Goal: Task Accomplishment & Management: Complete application form

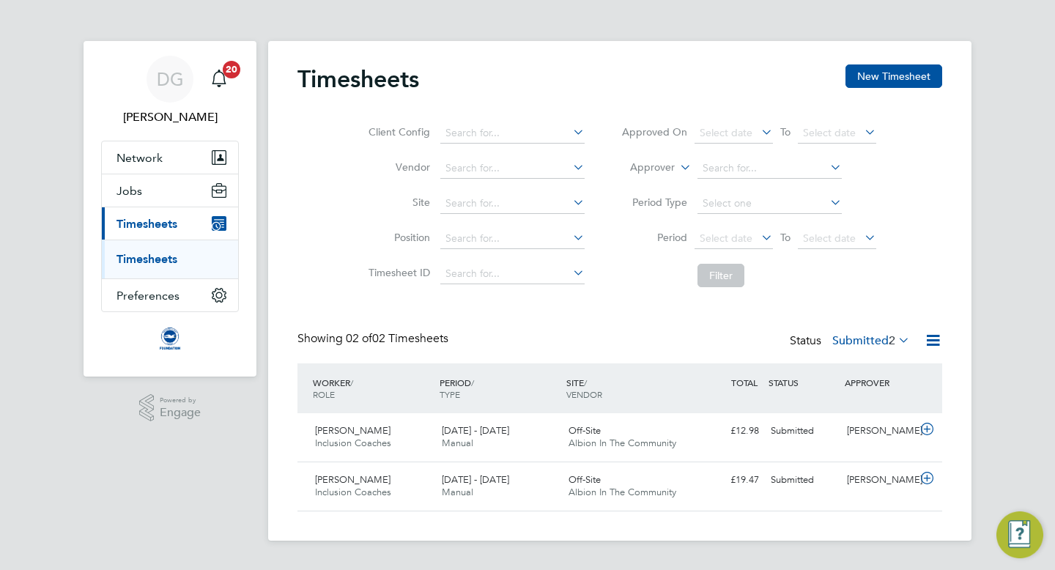
scroll to position [37, 127]
click at [927, 432] on icon at bounding box center [927, 430] width 18 height 12
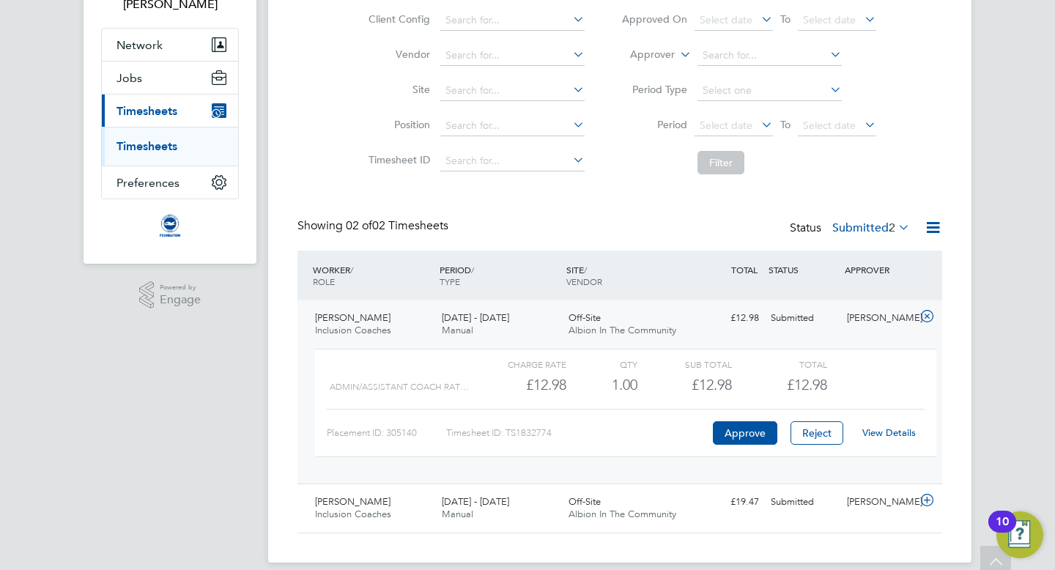
scroll to position [129, 0]
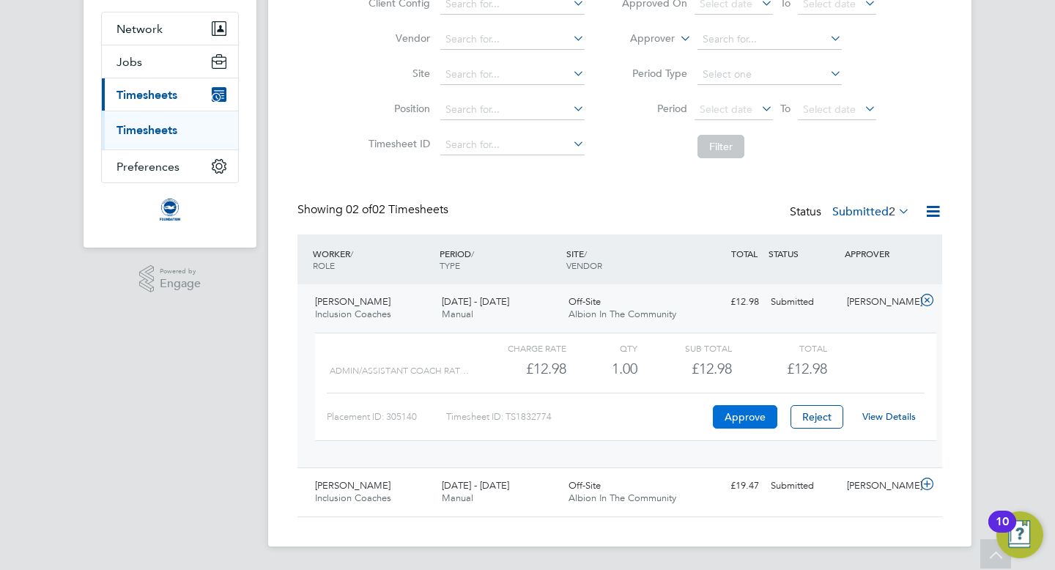
click at [738, 417] on button "Approve" at bounding box center [745, 416] width 64 height 23
click at [924, 302] on icon at bounding box center [927, 301] width 18 height 12
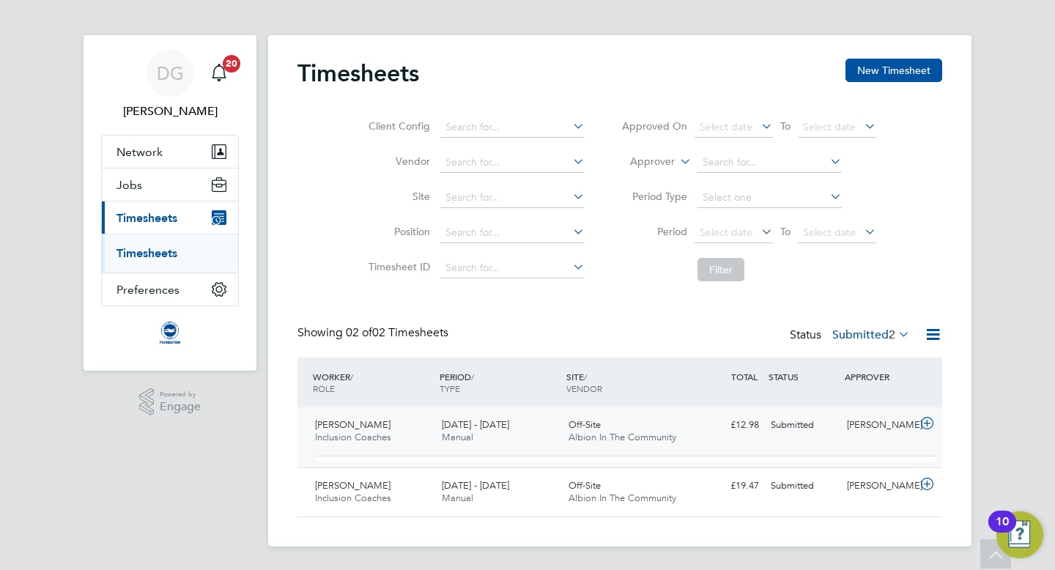
scroll to position [0, 0]
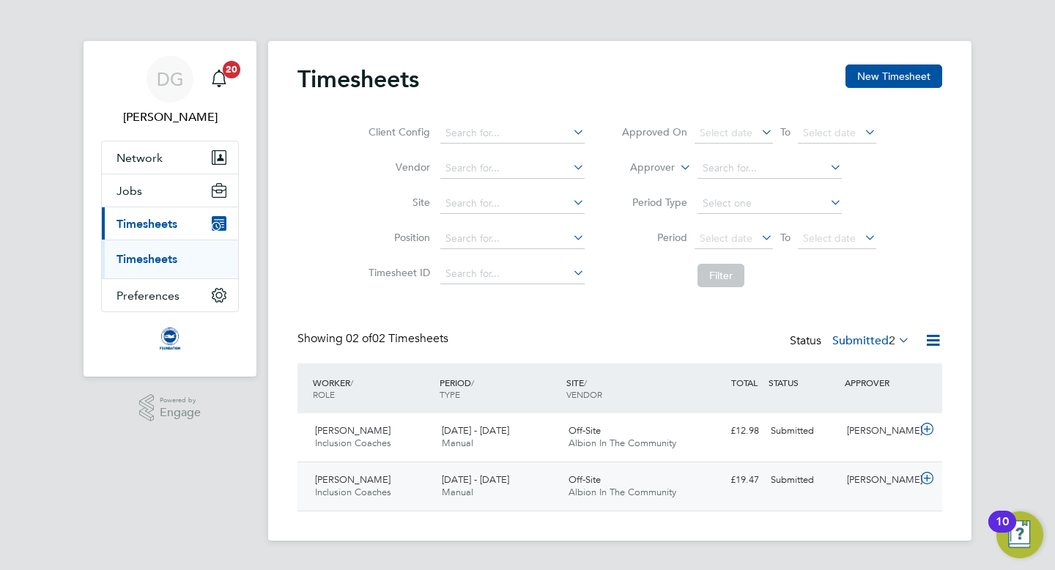
click at [924, 476] on icon at bounding box center [927, 479] width 18 height 12
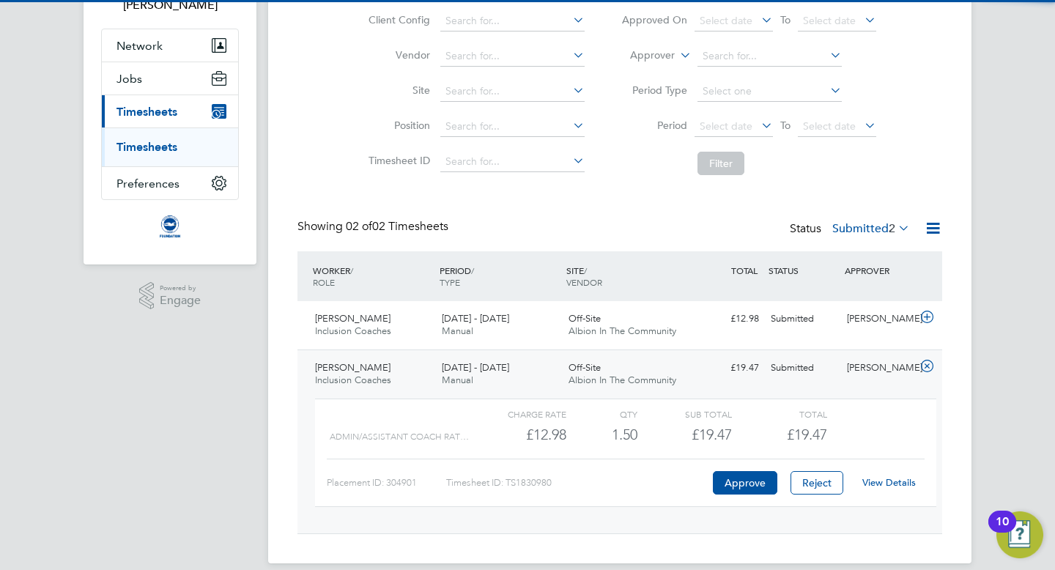
scroll to position [129, 0]
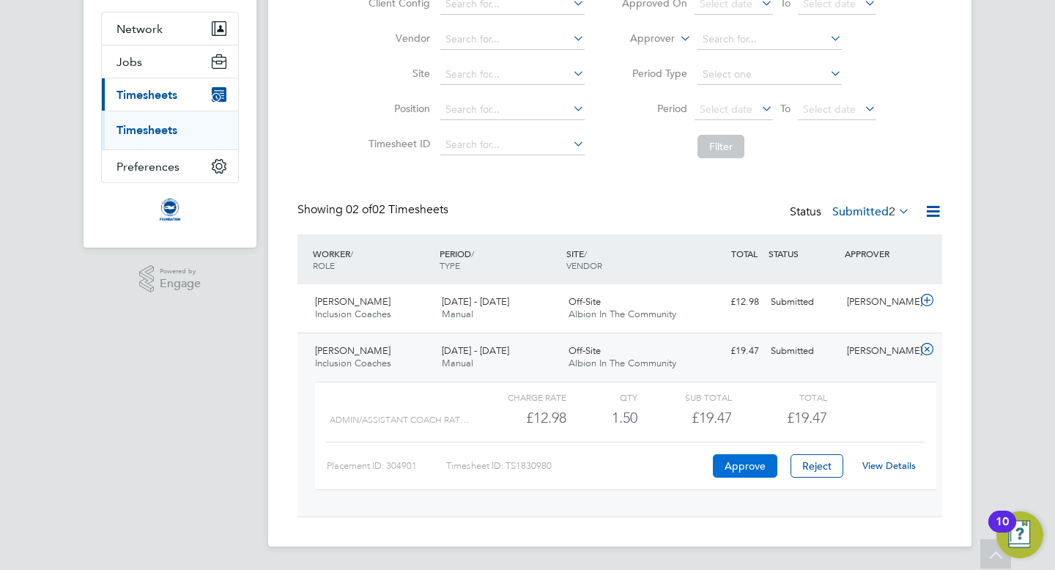
click at [744, 470] on button "Approve" at bounding box center [745, 465] width 64 height 23
click at [926, 353] on icon at bounding box center [927, 350] width 18 height 12
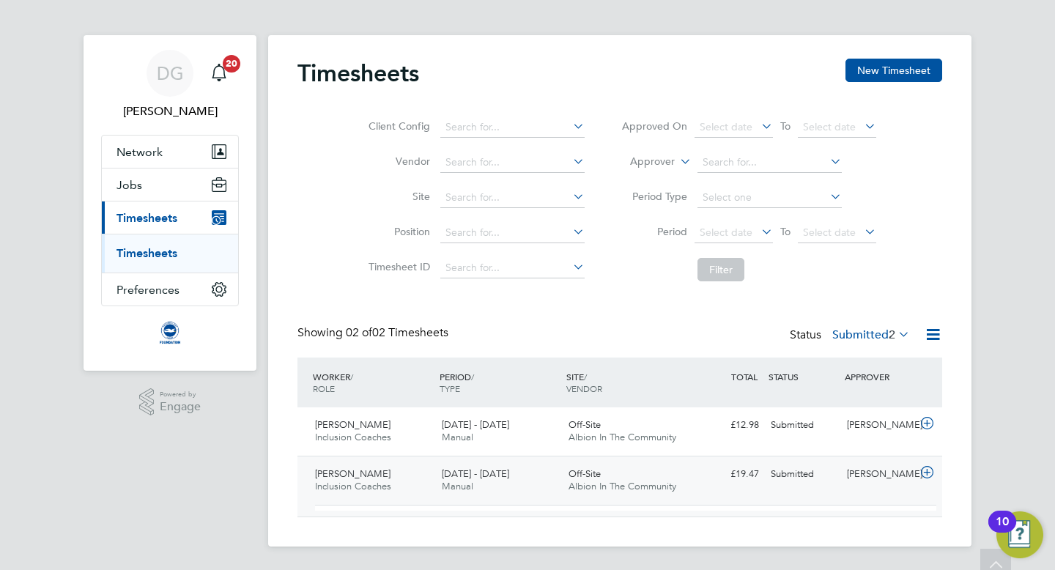
scroll to position [0, 0]
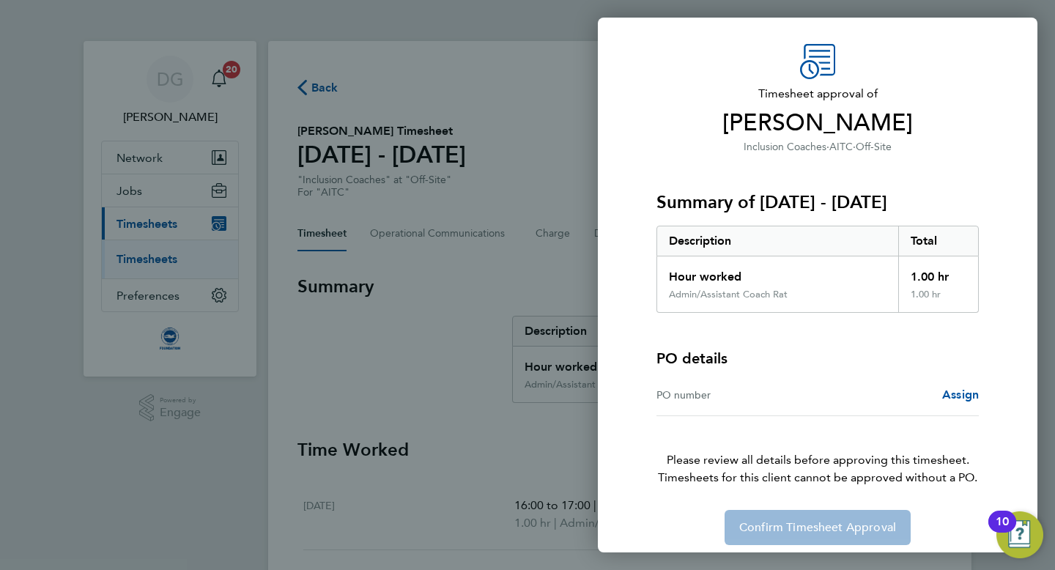
scroll to position [39, 0]
click at [667, 405] on div "PO number Assign" at bounding box center [818, 395] width 322 height 42
click at [694, 392] on div "PO number" at bounding box center [737, 395] width 161 height 18
click at [954, 395] on span "Assign" at bounding box center [961, 394] width 37 height 14
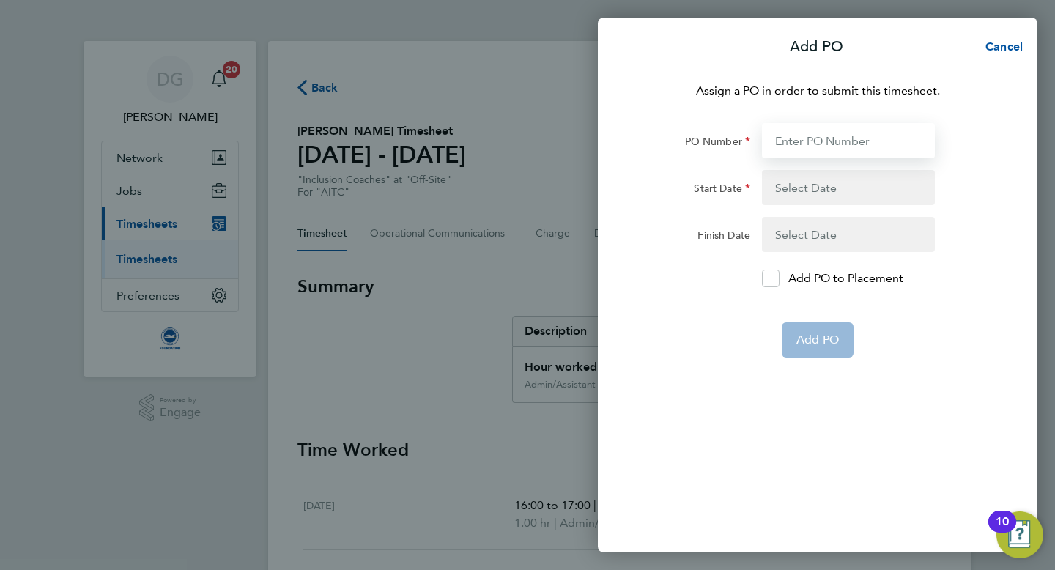
click at [782, 142] on input "PO Number" at bounding box center [848, 140] width 173 height 35
type input "0"
type input "[DATE]"
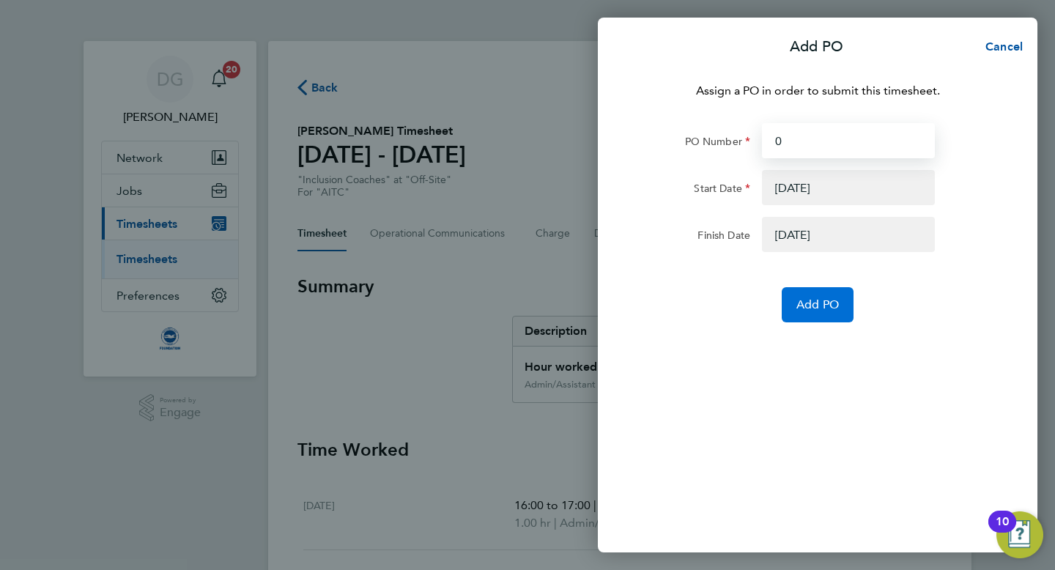
type input "0"
click at [817, 303] on span "Add PO" at bounding box center [818, 305] width 43 height 15
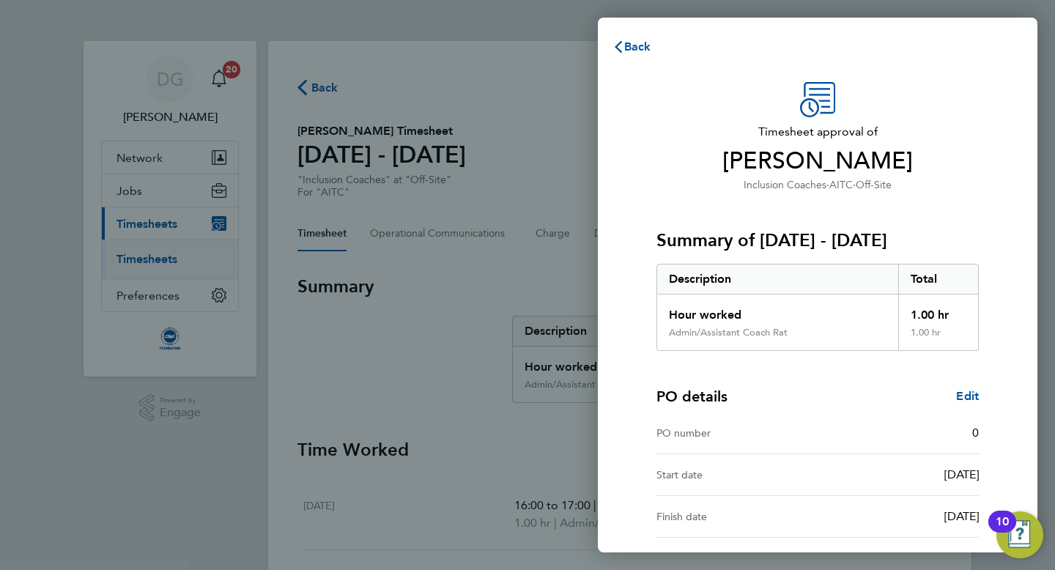
scroll to position [132, 0]
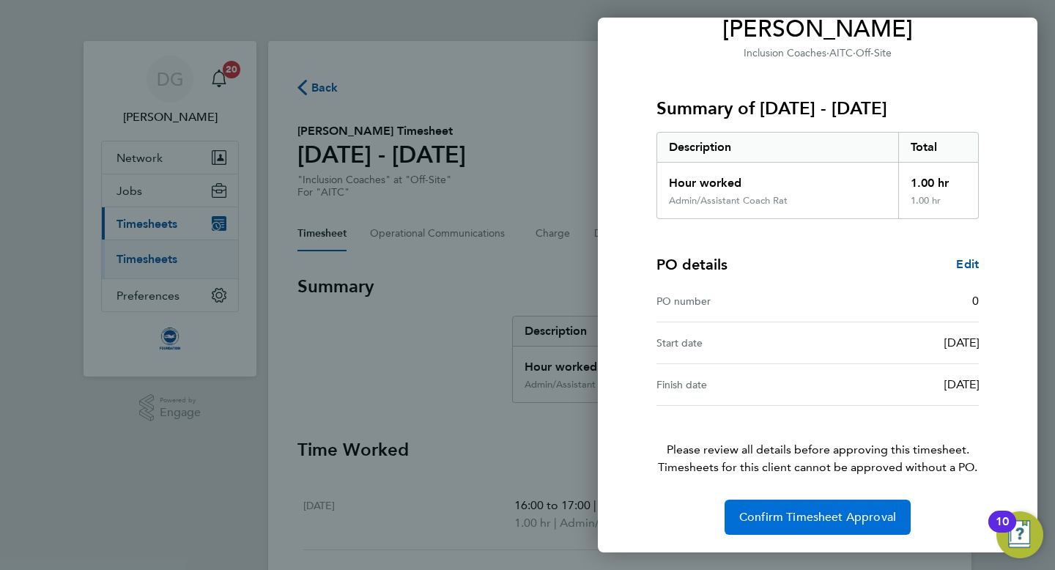
click at [789, 519] on span "Confirm Timesheet Approval" at bounding box center [818, 517] width 157 height 15
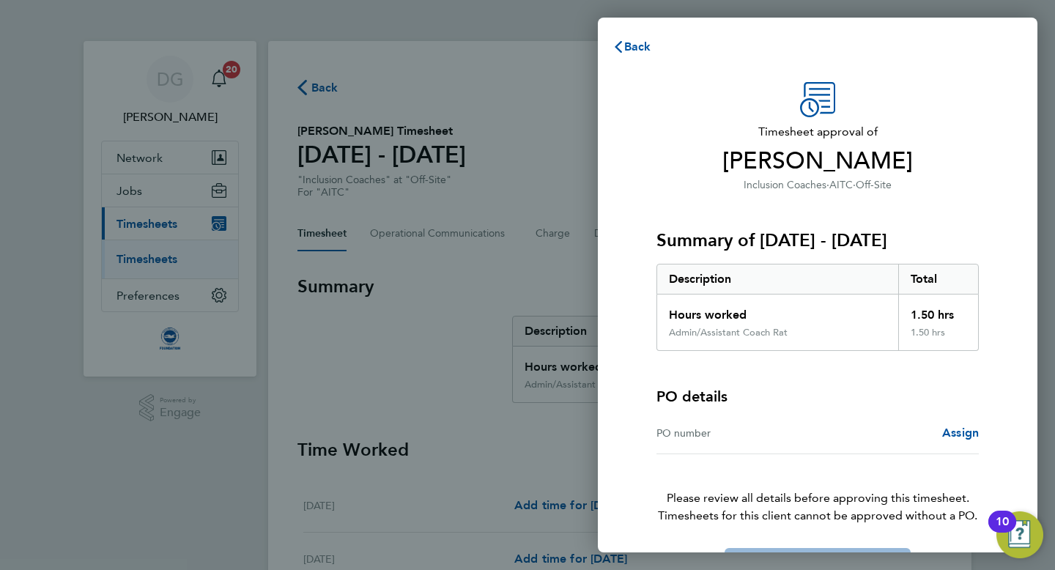
scroll to position [48, 0]
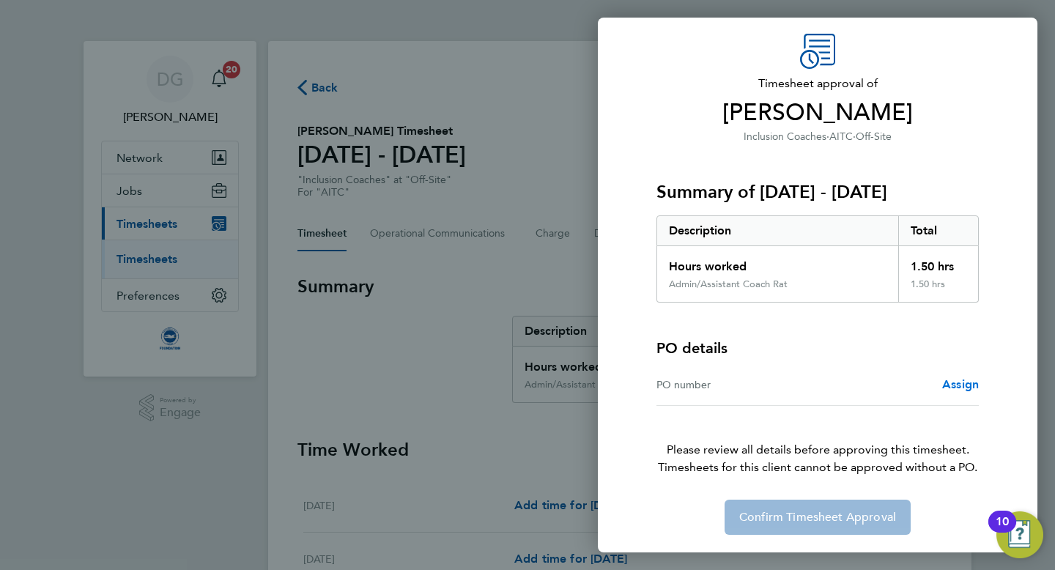
click at [952, 380] on span "Assign" at bounding box center [961, 384] width 37 height 14
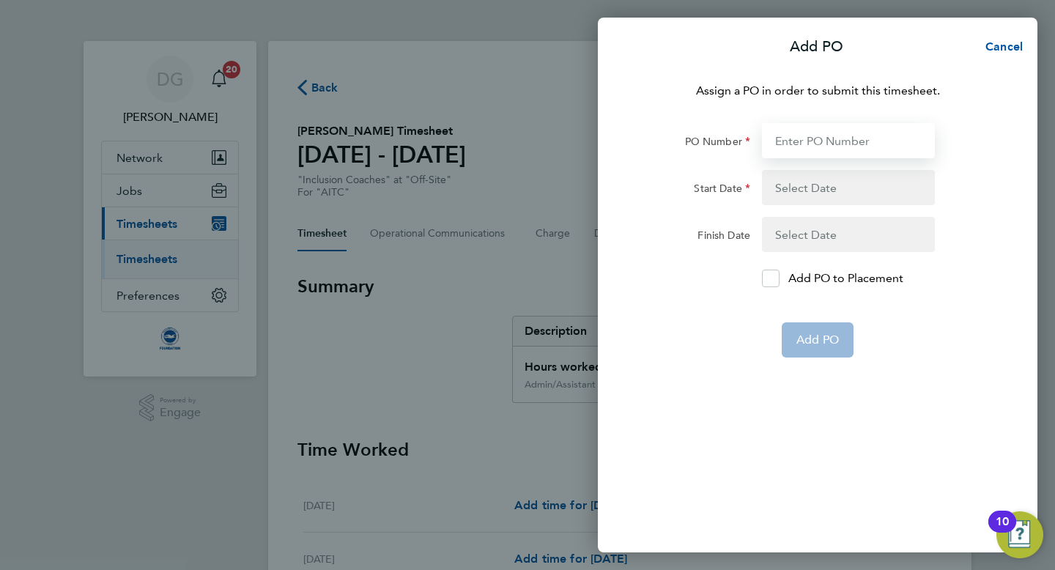
click at [790, 145] on input "PO Number" at bounding box center [848, 140] width 173 height 35
type input "0"
type input "[DATE]"
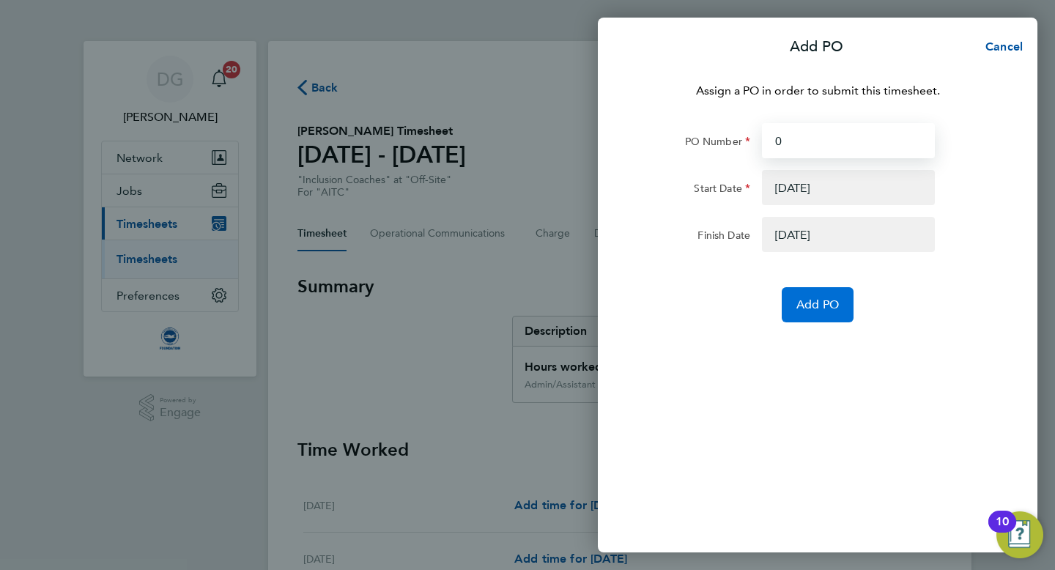
type input "0"
click at [822, 309] on span "Add PO" at bounding box center [818, 305] width 43 height 15
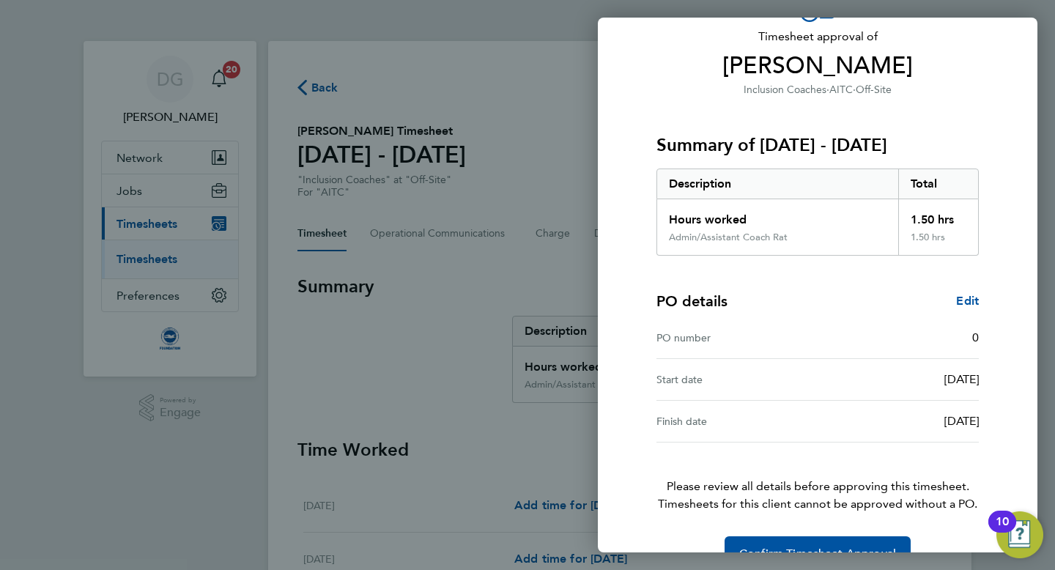
scroll to position [132, 0]
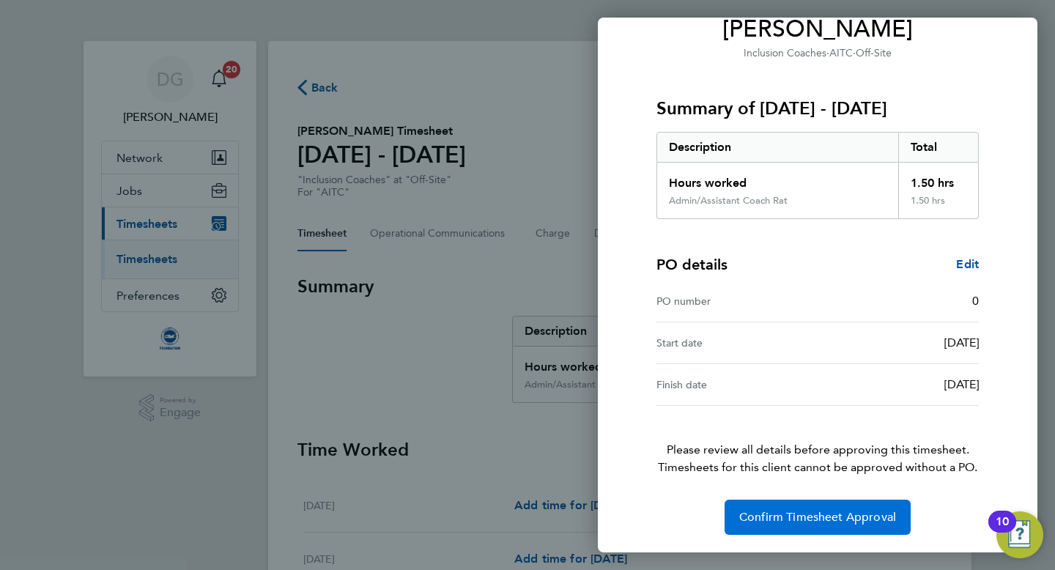
click at [803, 521] on span "Confirm Timesheet Approval" at bounding box center [818, 517] width 157 height 15
